Goal: Task Accomplishment & Management: Complete application form

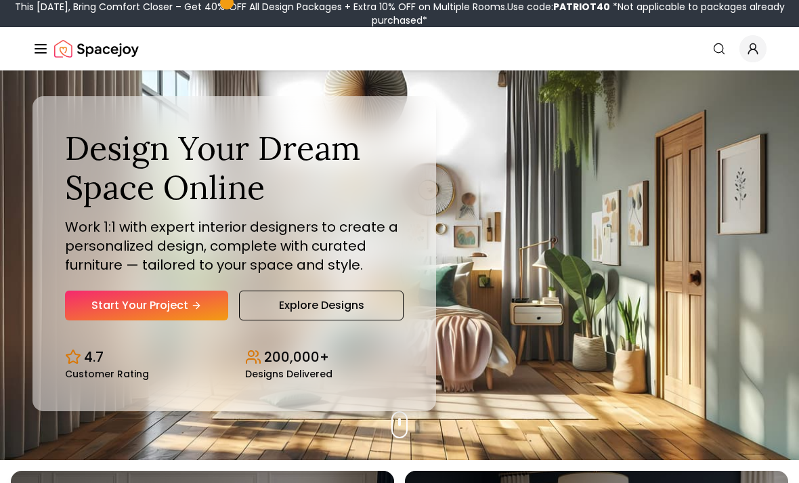
click at [109, 320] on link "Start Your Project" at bounding box center [146, 306] width 163 height 30
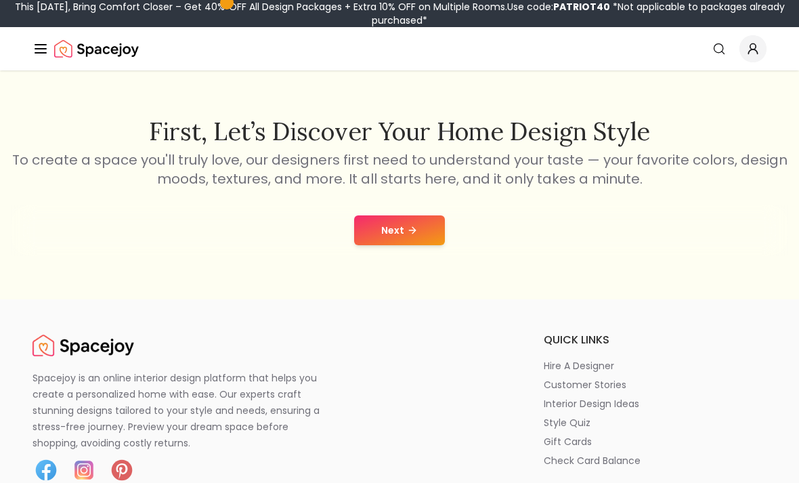
scroll to position [190, 0]
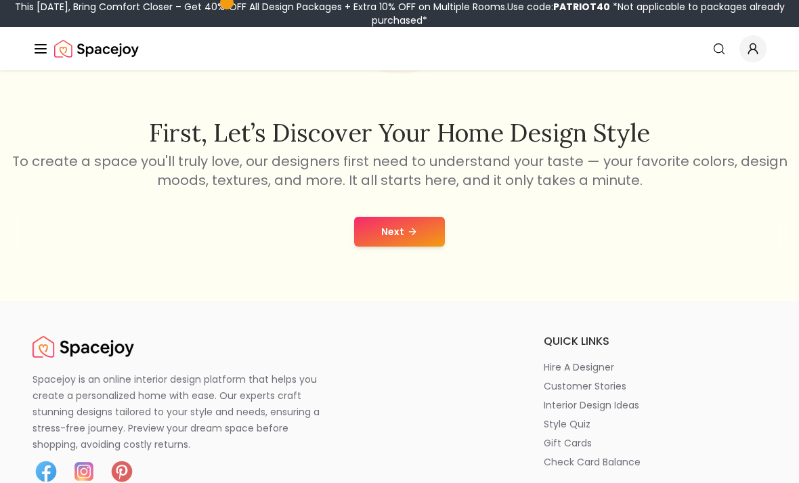
click at [414, 239] on button "Next" at bounding box center [399, 232] width 91 height 30
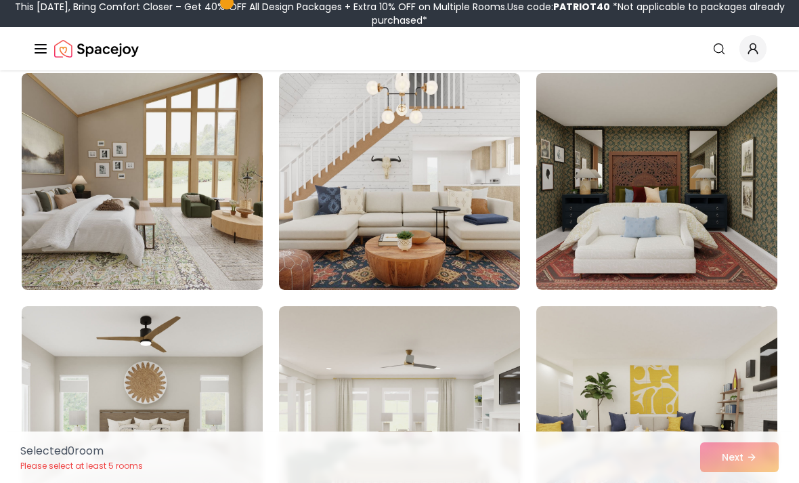
scroll to position [1060, 0]
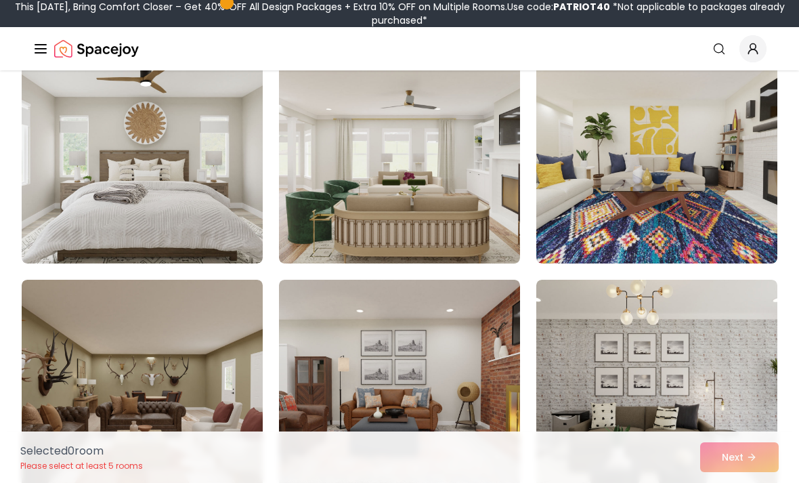
click at [78, 225] on img at bounding box center [142, 155] width 241 height 217
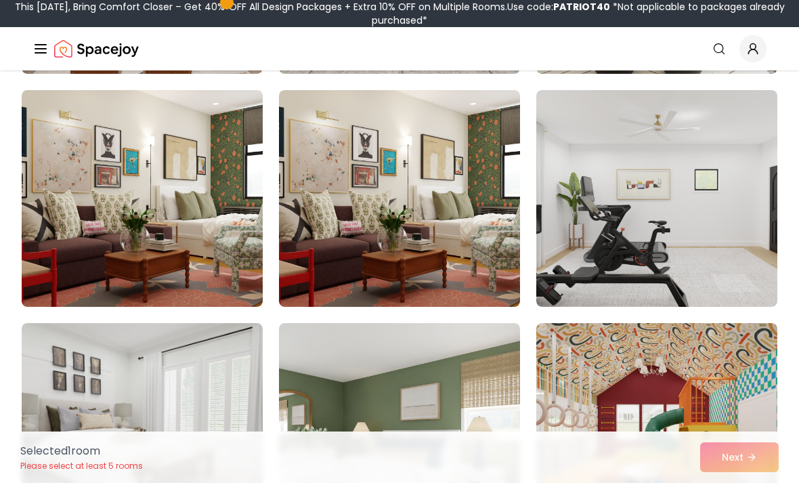
scroll to position [1728, 0]
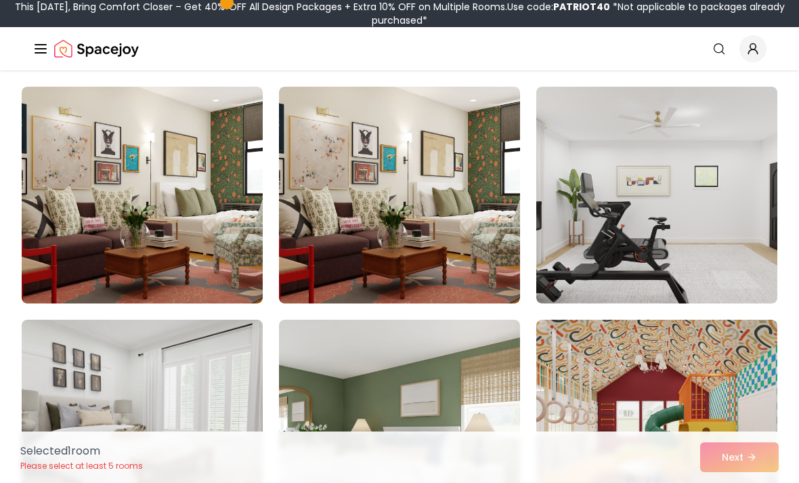
click at [427, 371] on img at bounding box center [399, 428] width 241 height 217
click at [450, 240] on img at bounding box center [399, 195] width 241 height 217
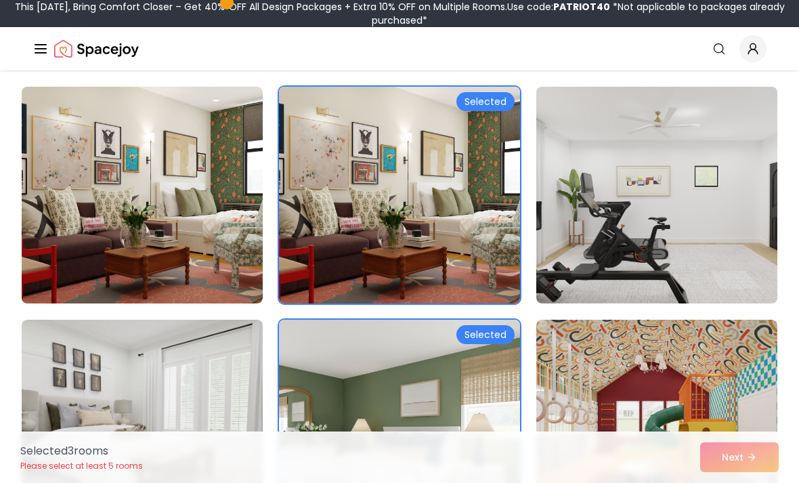
click at [403, 171] on img at bounding box center [399, 195] width 241 height 217
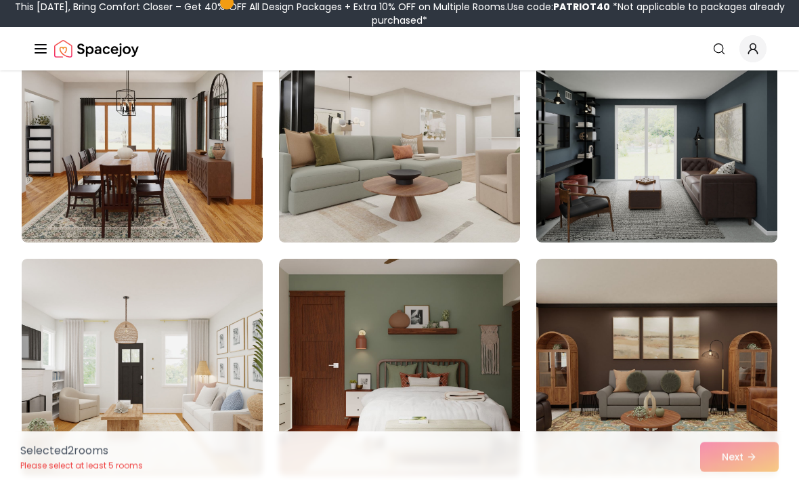
scroll to position [3653, 0]
click at [412, 326] on img at bounding box center [399, 367] width 241 height 217
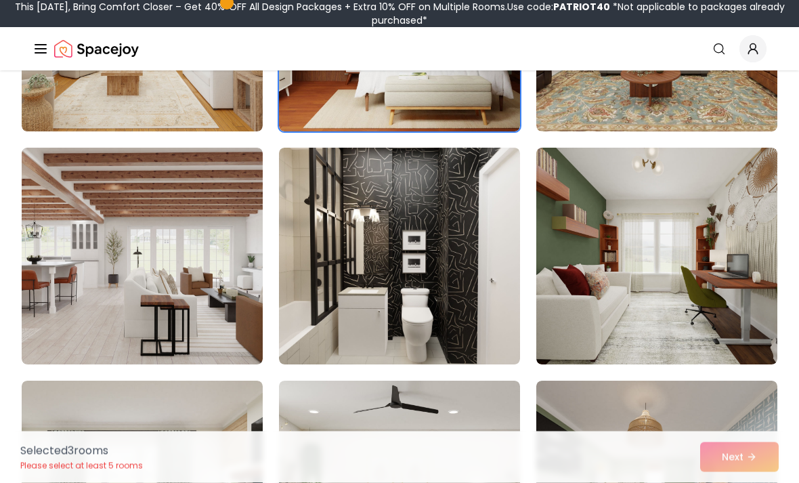
scroll to position [3997, 0]
click at [701, 312] on img at bounding box center [656, 256] width 241 height 217
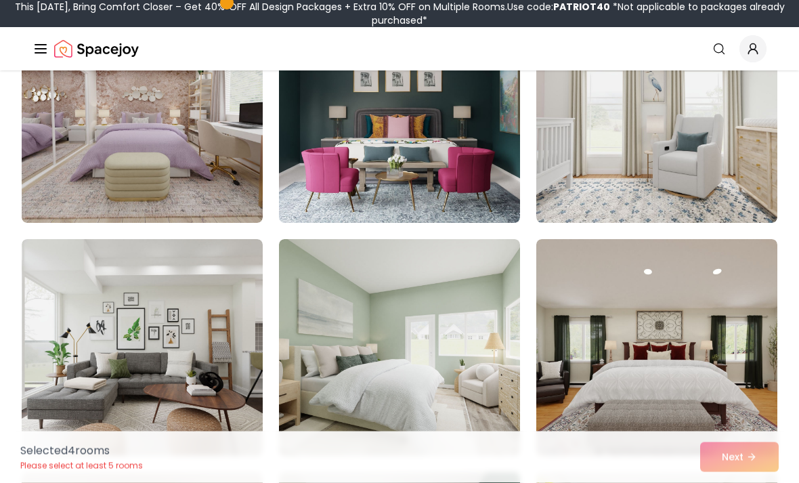
scroll to position [6323, 0]
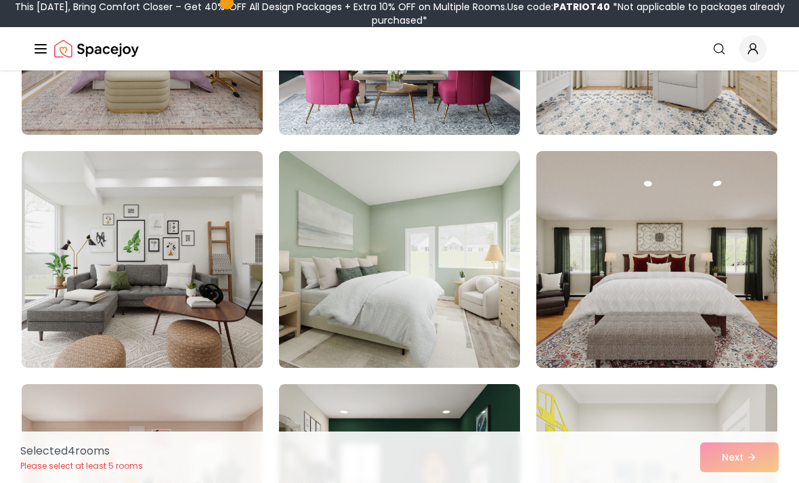
click at [458, 327] on img at bounding box center [399, 259] width 241 height 217
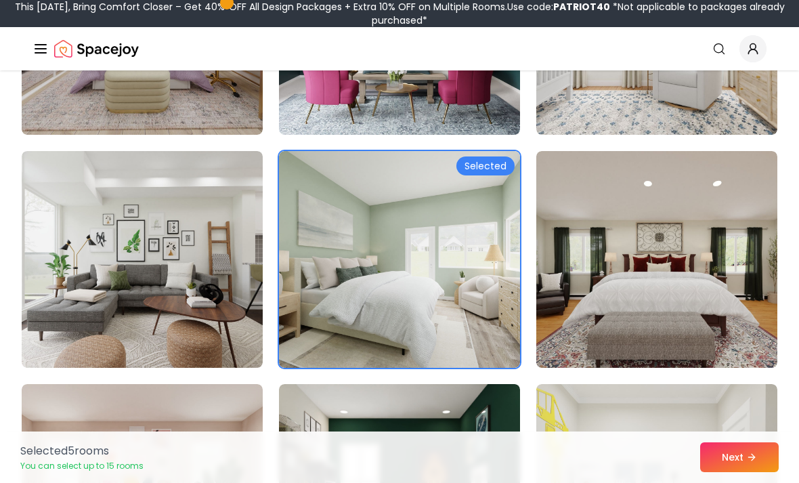
click at [479, 435] on img at bounding box center [399, 492] width 241 height 217
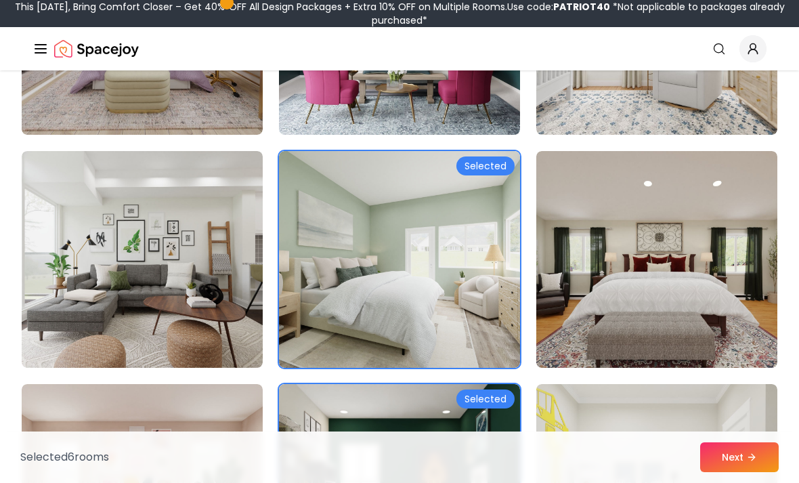
click at [735, 472] on button "Next" at bounding box center [739, 457] width 79 height 30
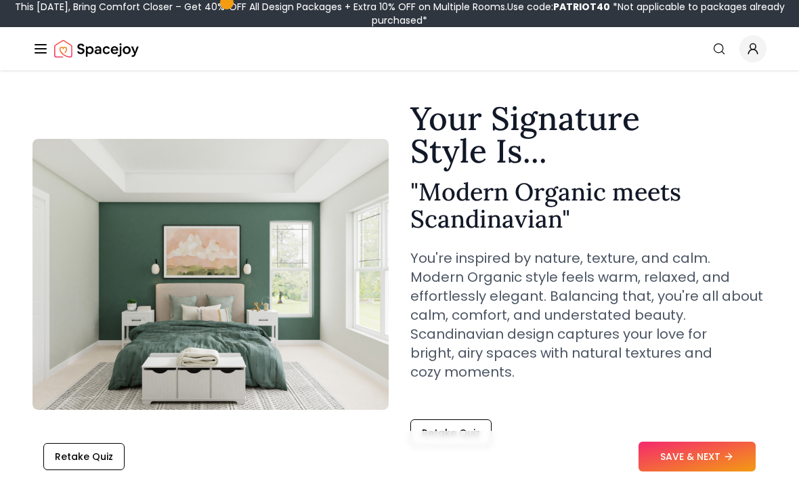
scroll to position [30, 0]
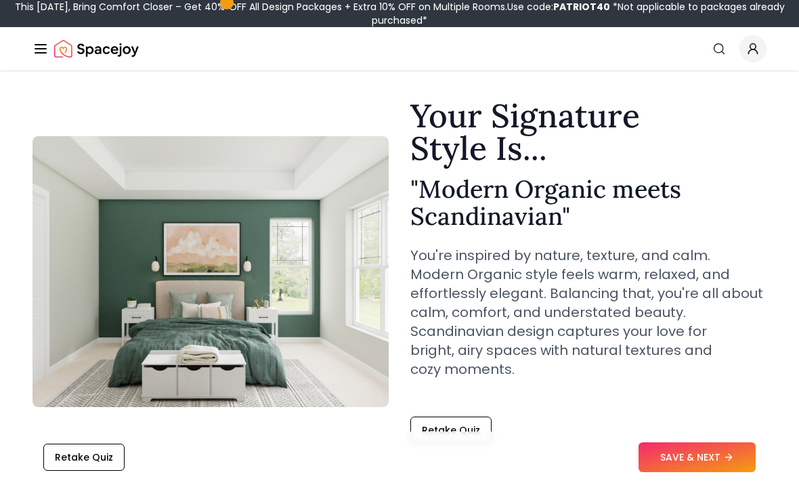
click at [707, 472] on button "SAVE & NEXT" at bounding box center [697, 457] width 117 height 30
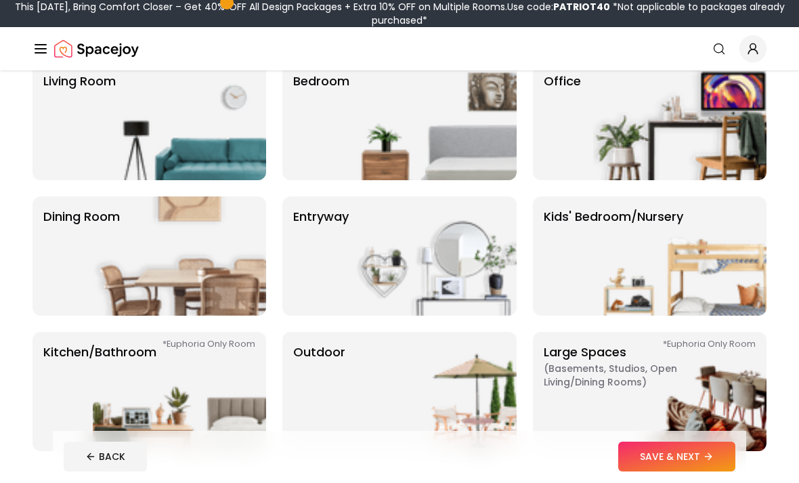
scroll to position [126, 0]
click at [311, 153] on p "Bedroom" at bounding box center [321, 121] width 56 height 98
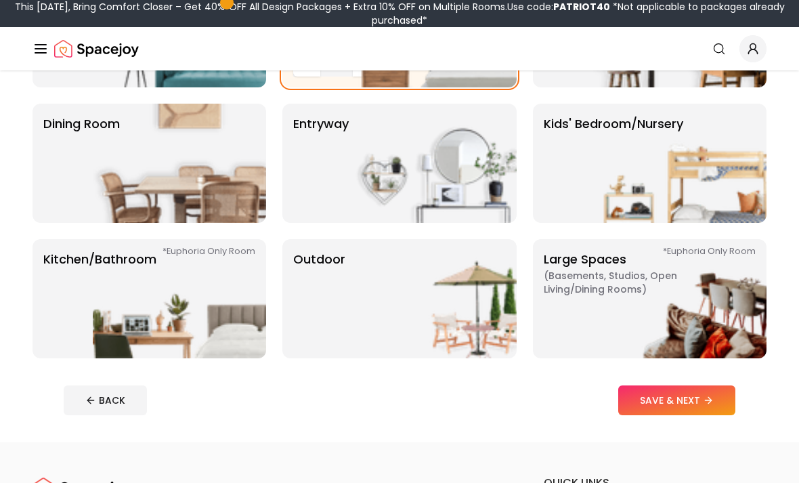
scroll to position [219, 0]
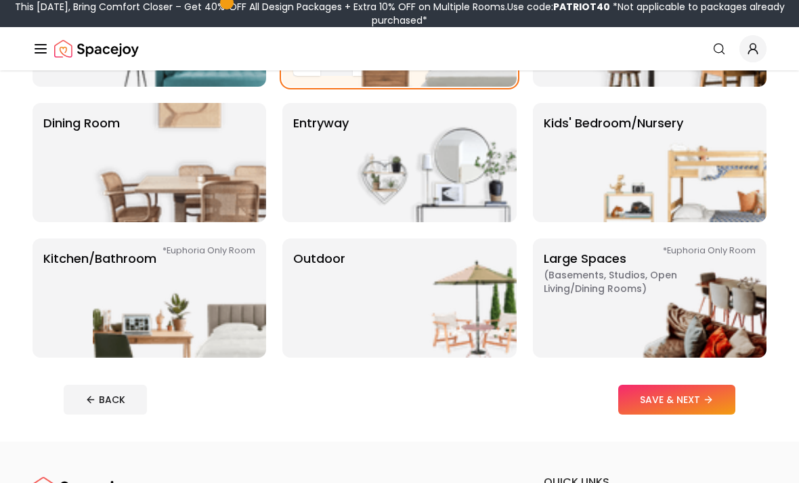
click at [657, 312] on img at bounding box center [679, 297] width 173 height 119
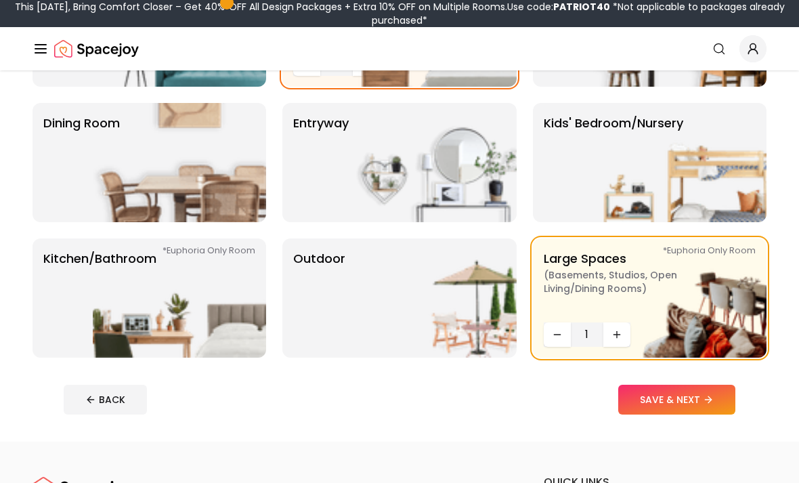
click at [146, 291] on img at bounding box center [179, 297] width 173 height 119
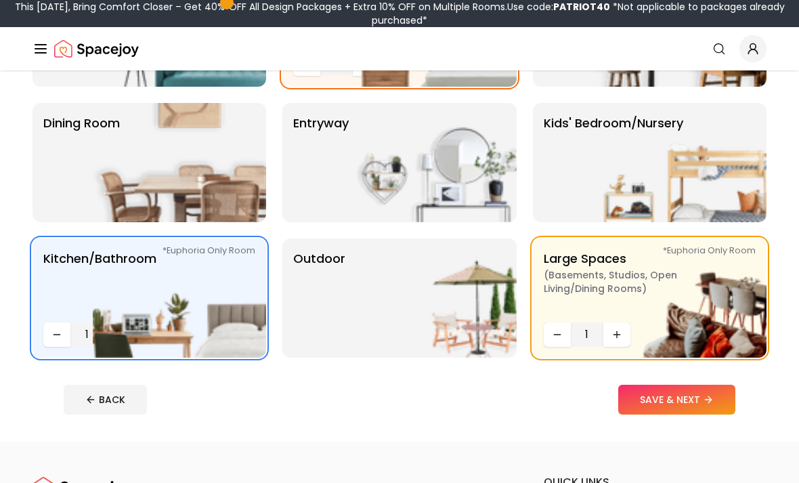
click at [100, 171] on img at bounding box center [179, 162] width 173 height 119
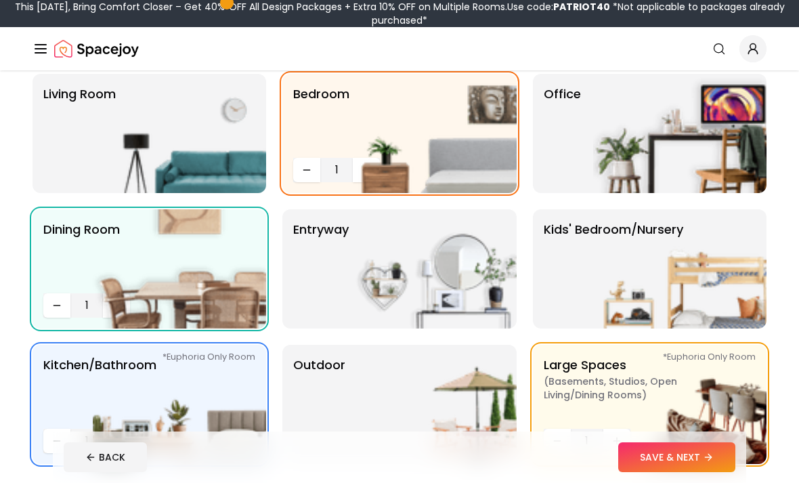
click at [489, 303] on img at bounding box center [429, 268] width 173 height 119
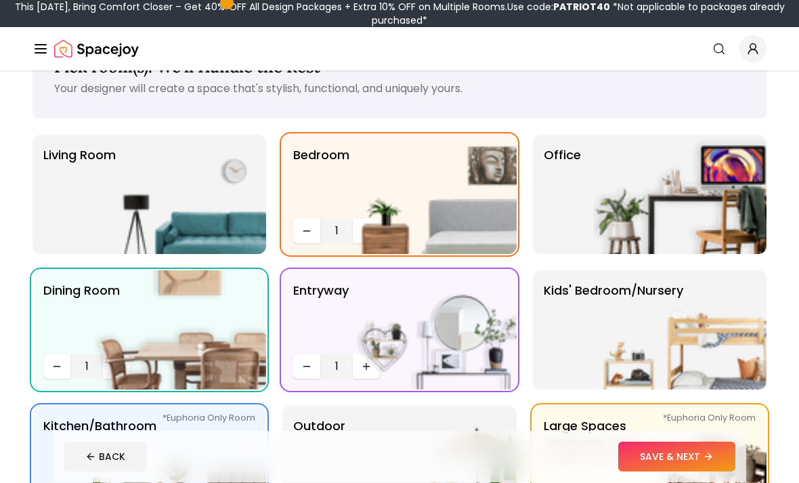
scroll to position [22, 0]
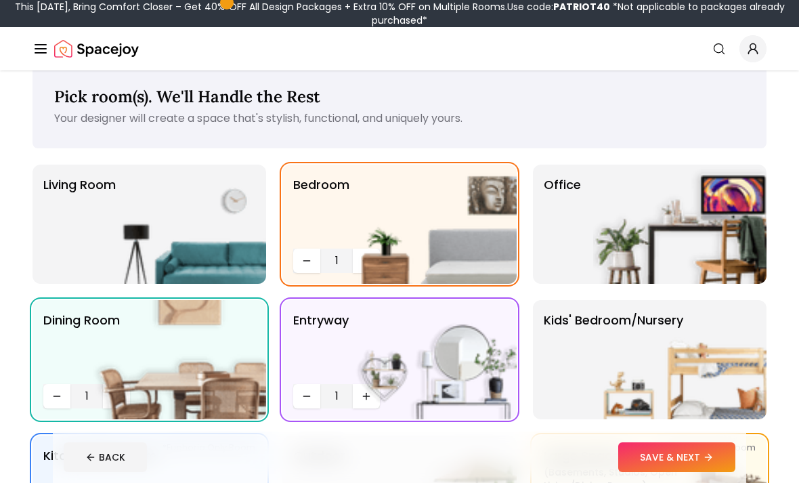
click at [101, 206] on img at bounding box center [179, 224] width 173 height 119
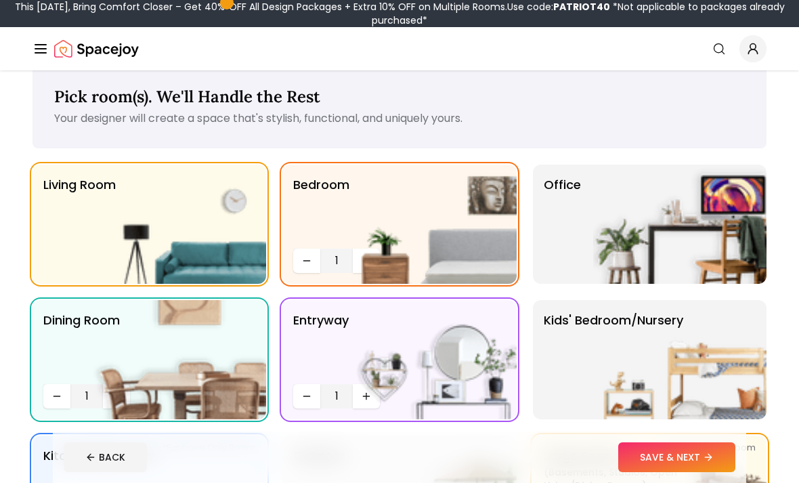
click at [646, 236] on img at bounding box center [679, 224] width 173 height 119
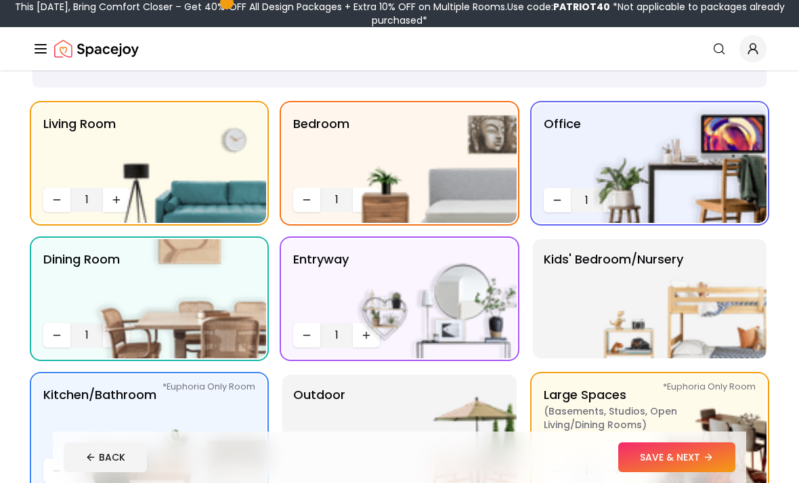
scroll to position [223, 0]
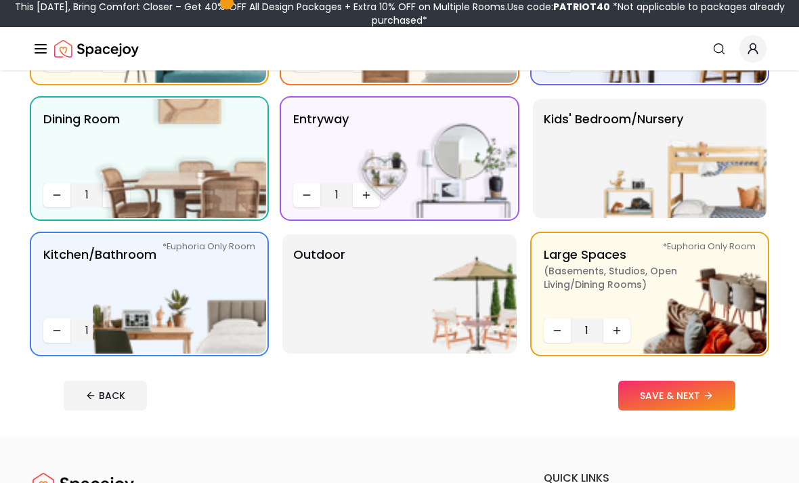
click at [463, 303] on img at bounding box center [429, 293] width 173 height 119
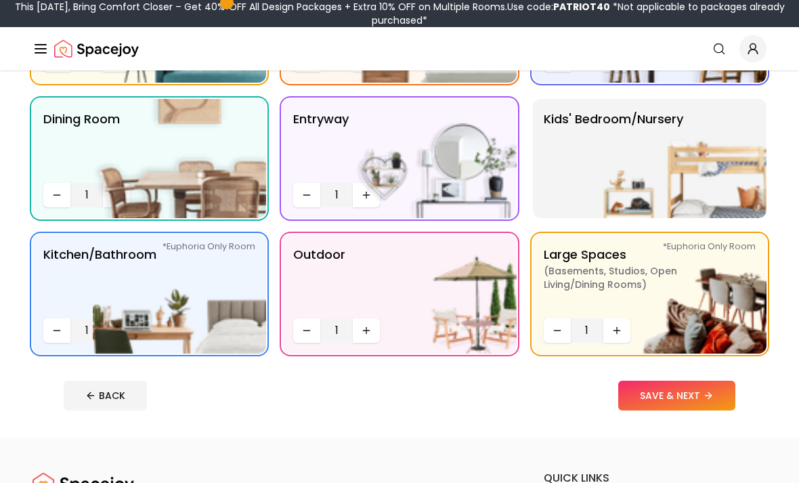
click at [660, 402] on button "SAVE & NEXT" at bounding box center [676, 396] width 117 height 30
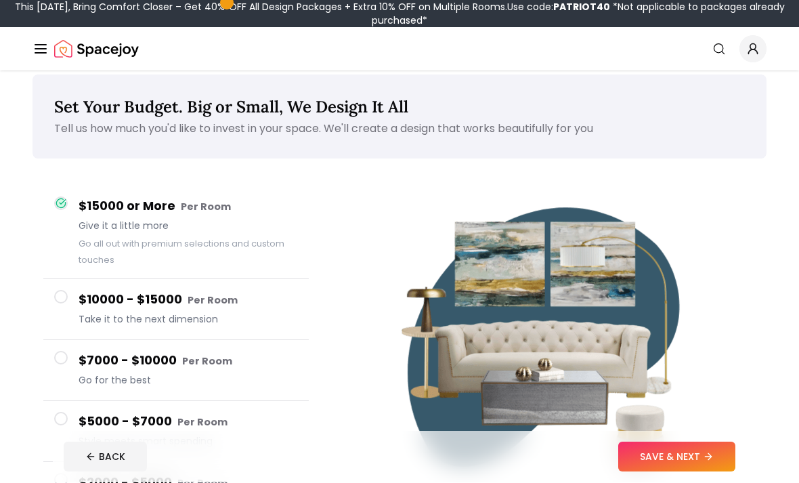
scroll to position [13, 0]
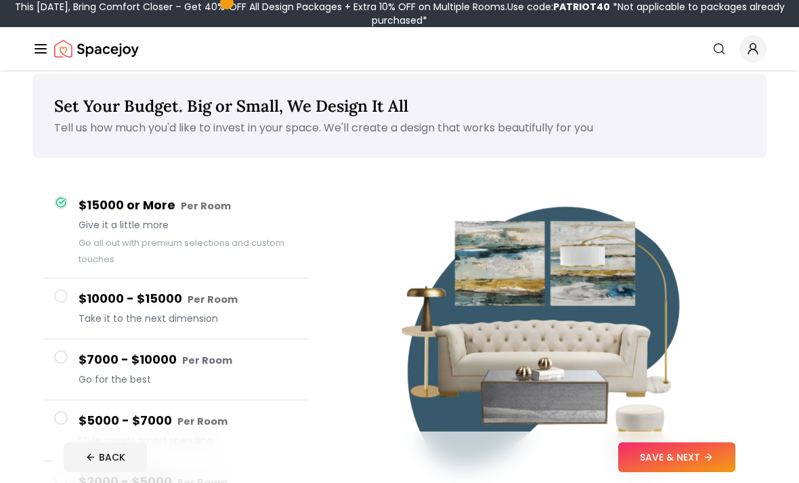
click at [63, 198] on icon at bounding box center [60, 202] width 9 height 9
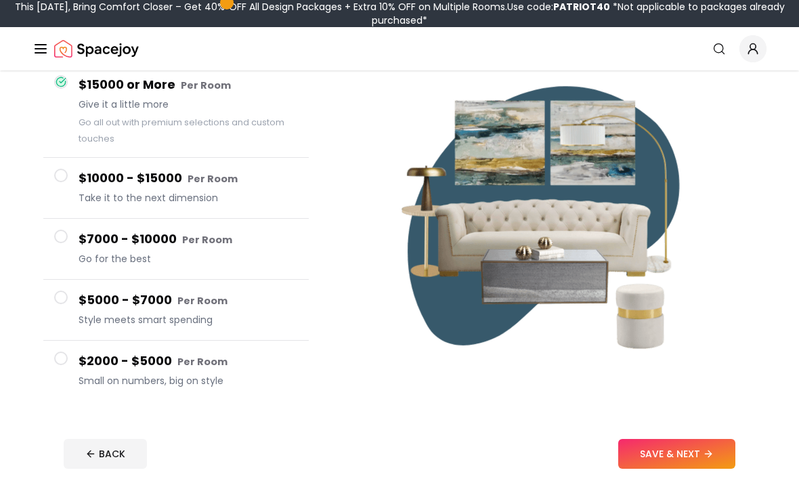
scroll to position [111, 0]
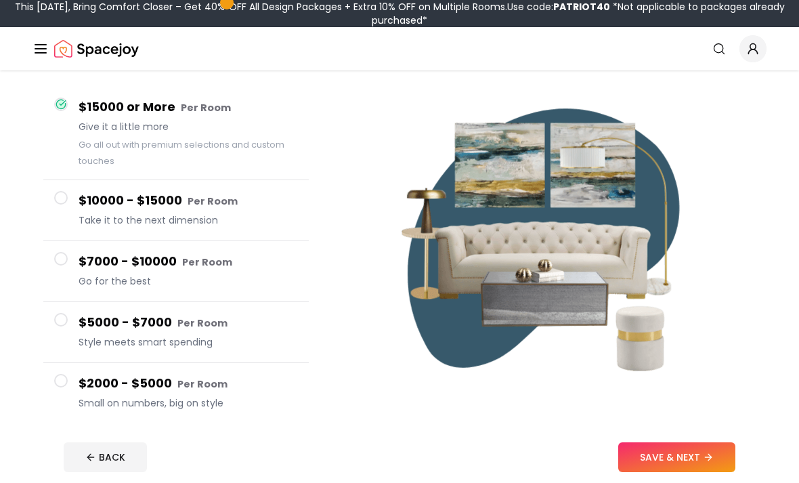
click at [57, 200] on span at bounding box center [61, 198] width 14 height 14
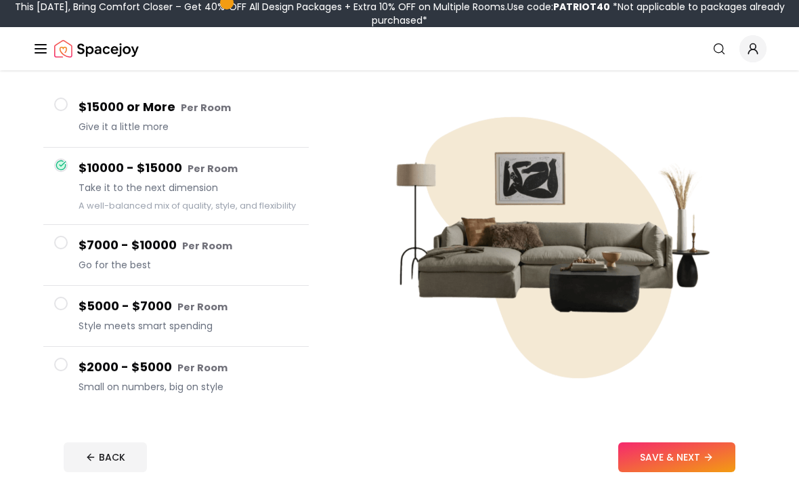
click at [61, 372] on button "$2000 - $5000 Per Room Small on numbers, big on style" at bounding box center [175, 377] width 265 height 60
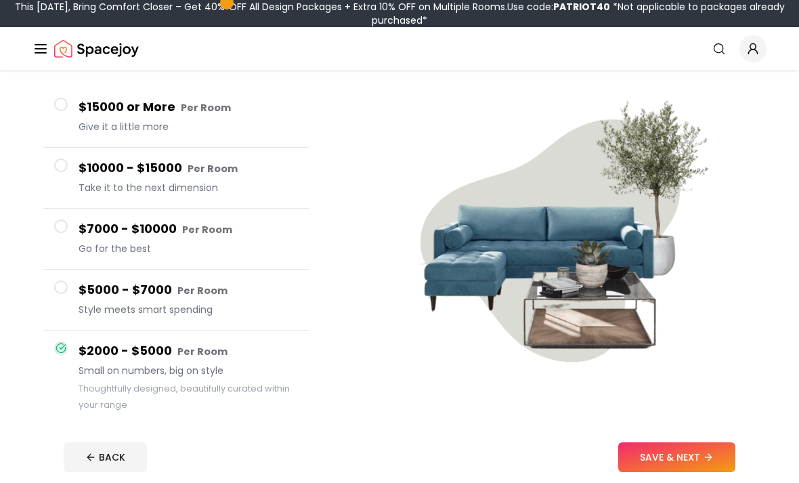
click at [711, 472] on button "SAVE & NEXT" at bounding box center [676, 457] width 117 height 30
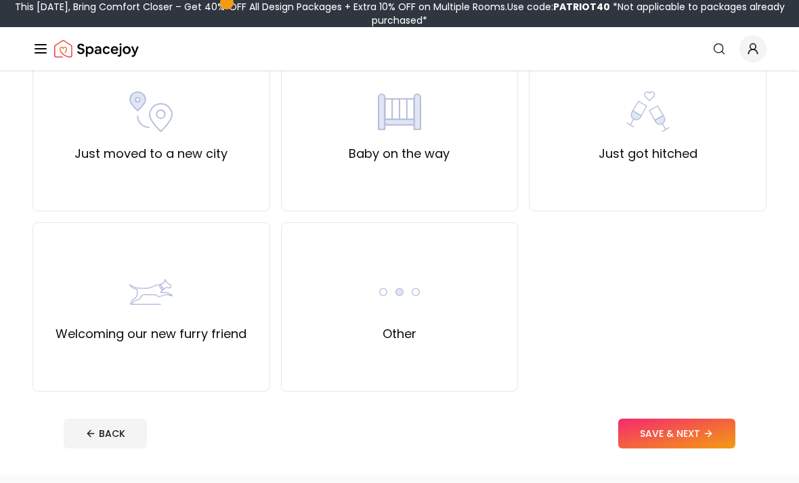
scroll to position [507, 0]
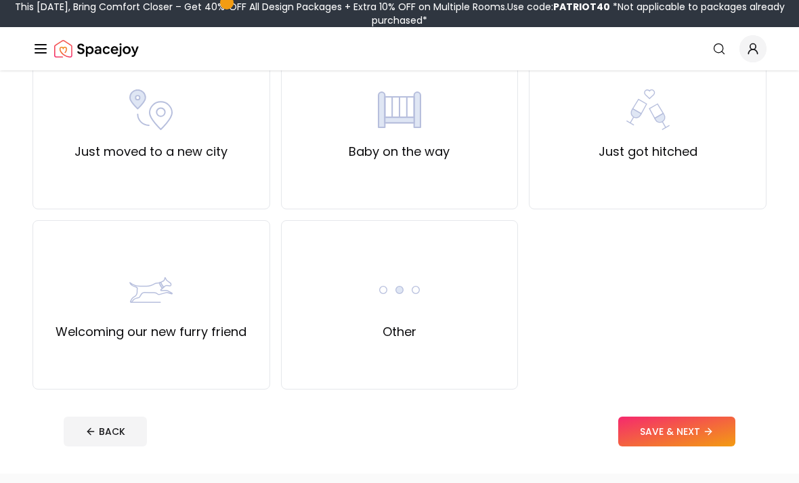
click at [455, 311] on div "Other" at bounding box center [400, 304] width 238 height 169
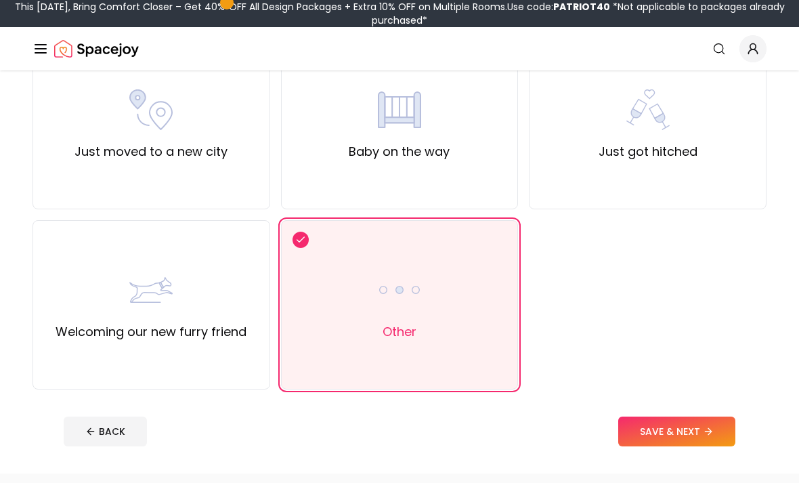
click at [704, 431] on button "SAVE & NEXT" at bounding box center [676, 431] width 117 height 30
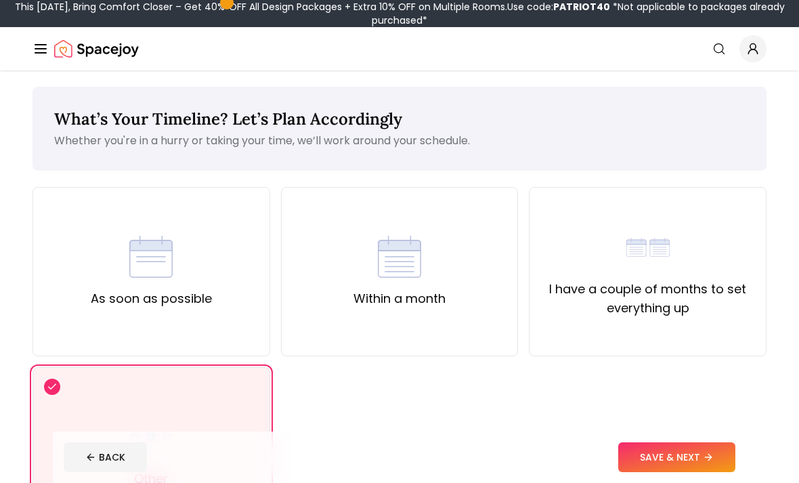
click at [731, 463] on div "As soon as possible Within a month I have a couple of months to set everything …" at bounding box center [400, 361] width 734 height 349
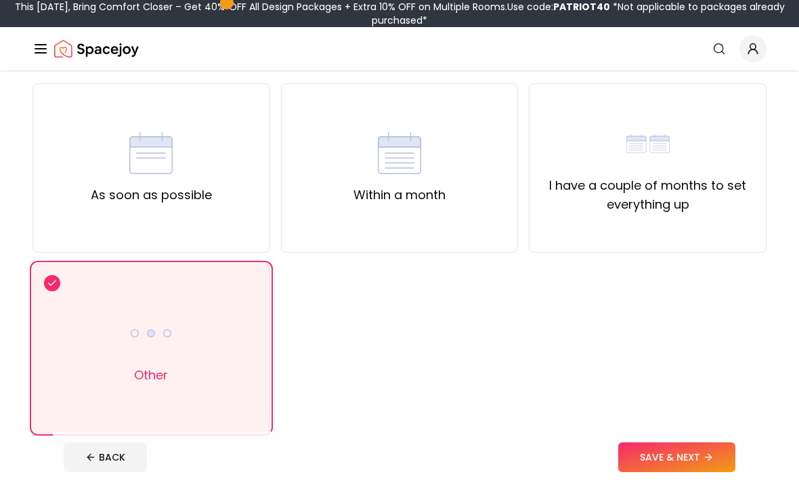
scroll to position [97, 0]
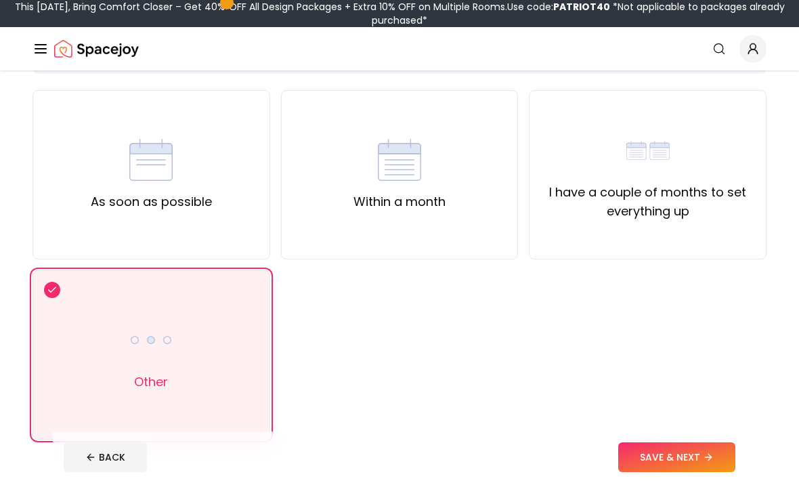
click at [721, 472] on button "SAVE & NEXT" at bounding box center [676, 457] width 117 height 30
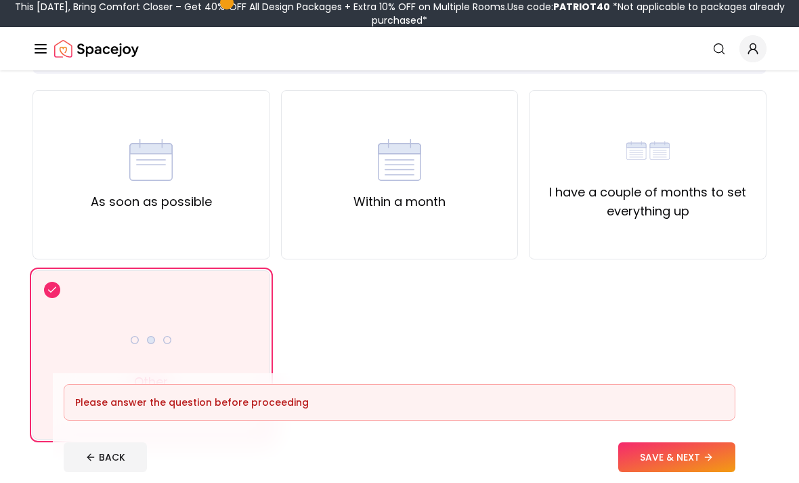
click at [66, 318] on div "Other" at bounding box center [152, 354] width 238 height 169
click at [64, 296] on div "Other" at bounding box center [152, 354] width 238 height 169
click at [736, 234] on div "I have a couple of months to set everything up" at bounding box center [648, 174] width 238 height 169
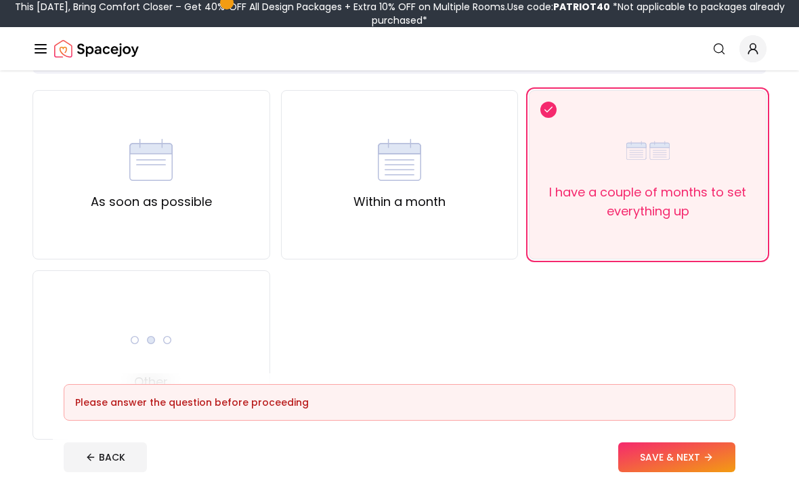
click at [690, 472] on button "SAVE & NEXT" at bounding box center [676, 457] width 117 height 30
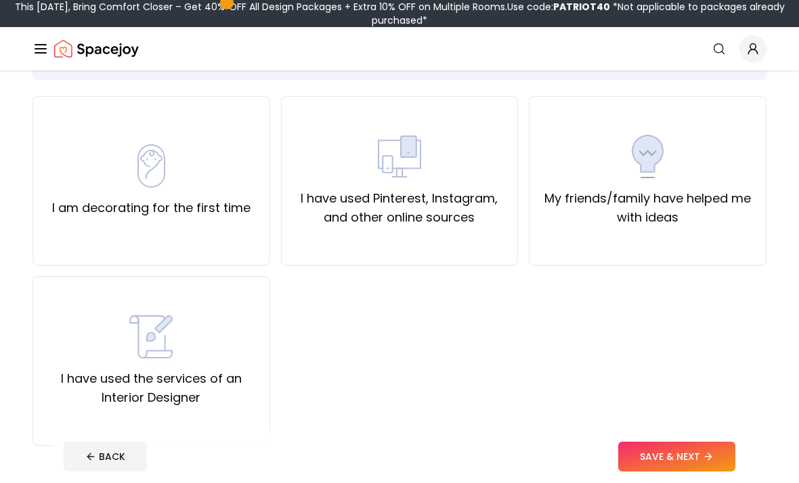
scroll to position [92, 0]
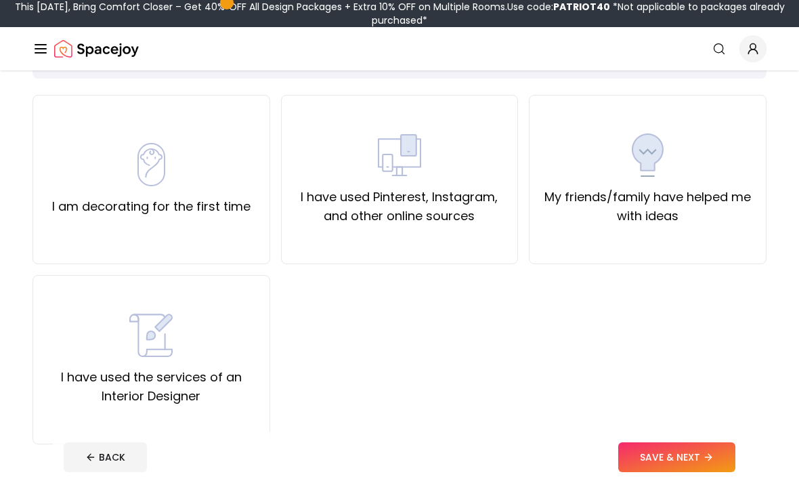
click at [72, 226] on div "I am decorating for the first time" at bounding box center [152, 179] width 238 height 169
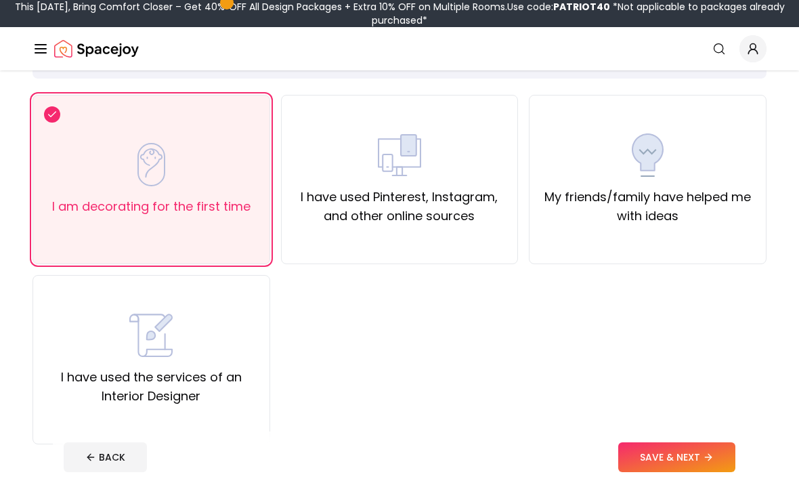
click at [714, 472] on button "SAVE & NEXT" at bounding box center [676, 457] width 117 height 30
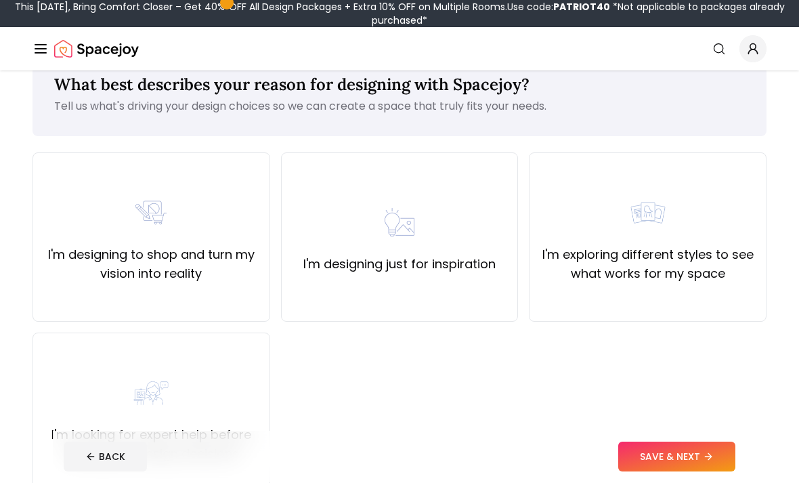
scroll to position [35, 0]
click at [486, 246] on div "I'm designing just for inspiration" at bounding box center [399, 236] width 192 height 73
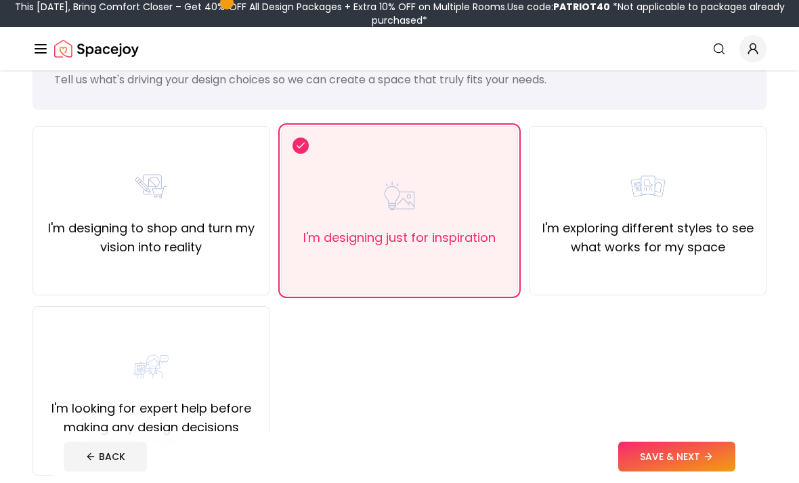
scroll to position [83, 0]
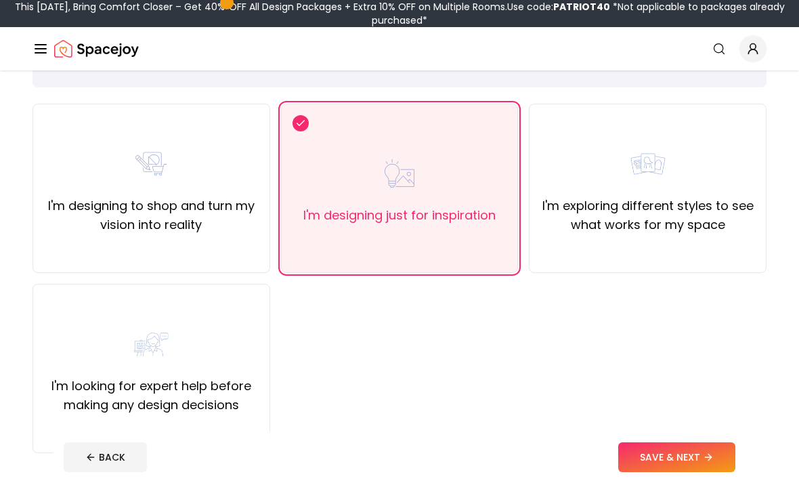
click at [711, 472] on button "SAVE & NEXT" at bounding box center [676, 457] width 117 height 30
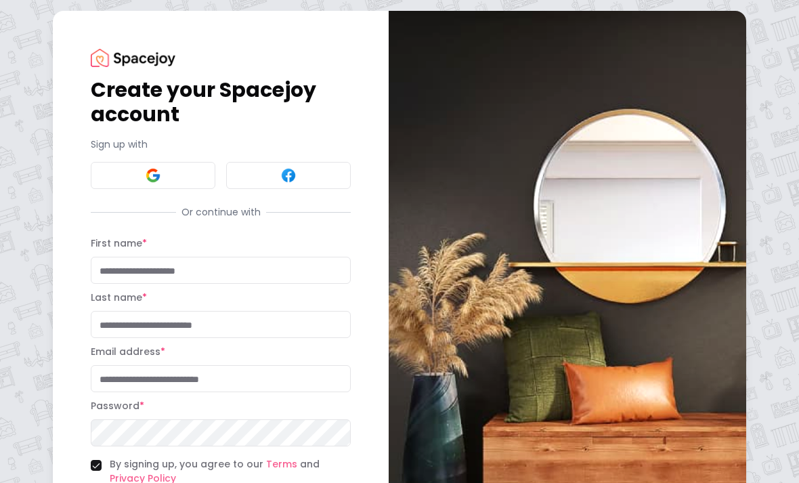
scroll to position [7, 0]
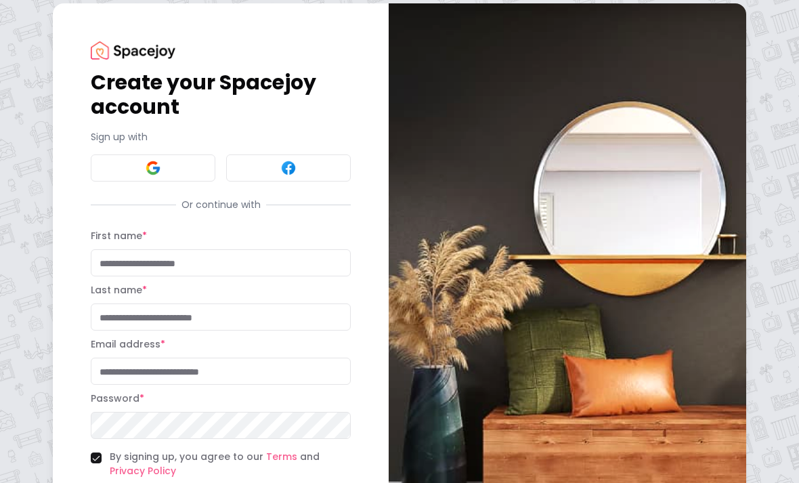
click at [91, 226] on div "Create your Spacejoy account Sign up with Or continue with First name * Last na…" at bounding box center [221, 290] width 260 height 499
click at [121, 265] on input "First name *" at bounding box center [221, 262] width 260 height 27
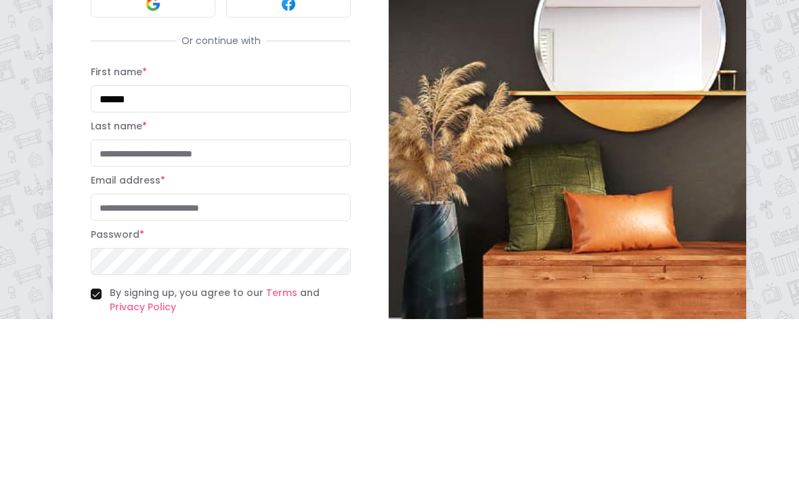
type input "*****"
click at [125, 304] on input "Last name *" at bounding box center [221, 317] width 260 height 27
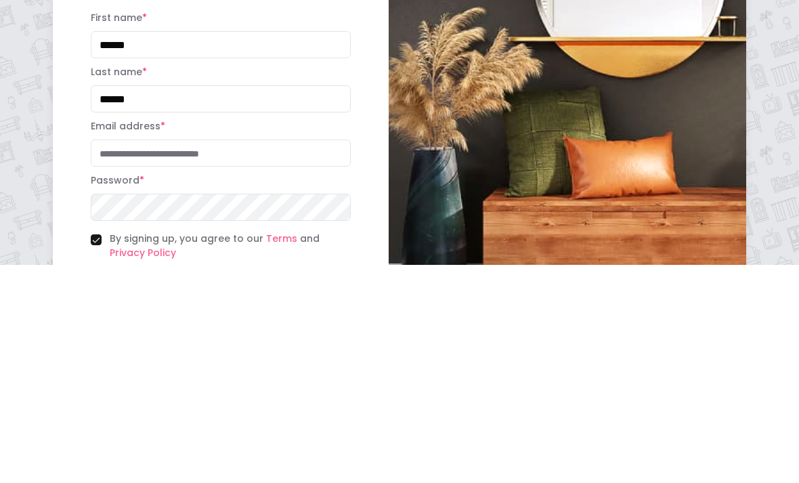
type input "*****"
click at [121, 358] on input "Email address *" at bounding box center [221, 371] width 260 height 27
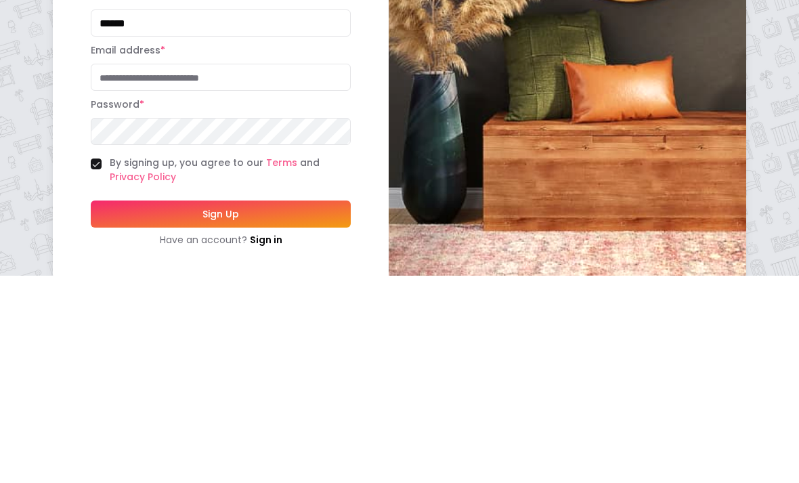
scroll to position [114, 0]
